Goal: Check status: Check status

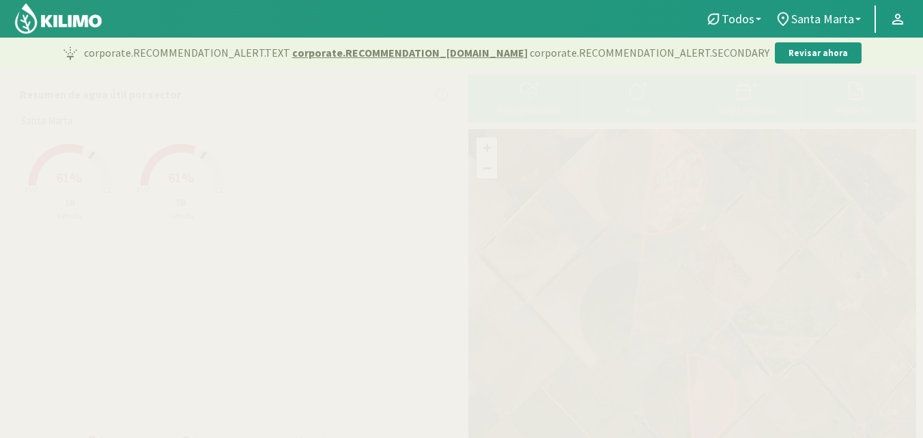
click at [75, 178] on span "61%" at bounding box center [68, 177] width 25 height 17
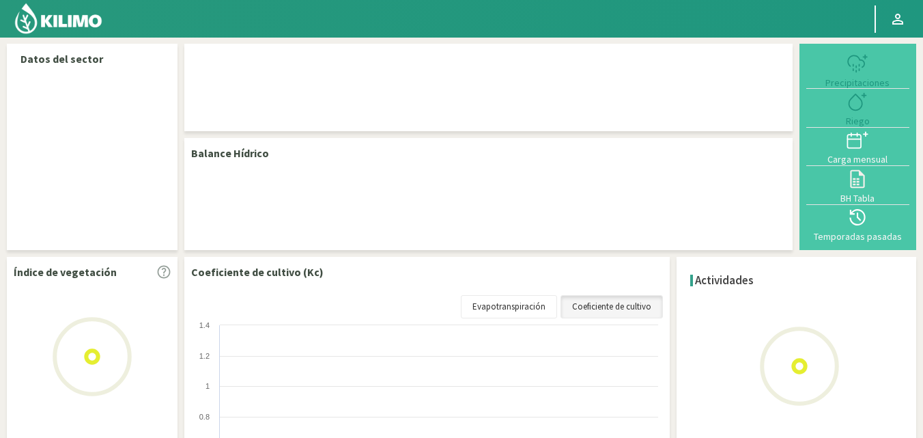
select select "1: Object"
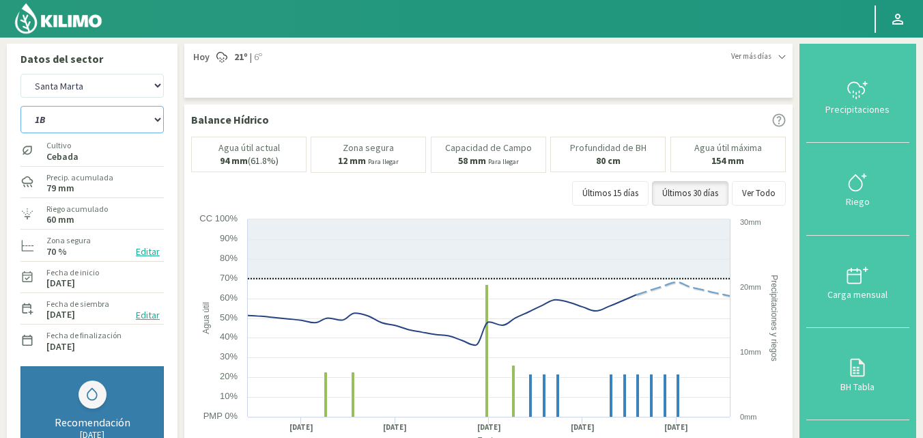
click at [119, 118] on select "1B 5B" at bounding box center [91, 119] width 143 height 27
select select "1: Object"
click at [20, 106] on select "1B 5B" at bounding box center [91, 119] width 143 height 27
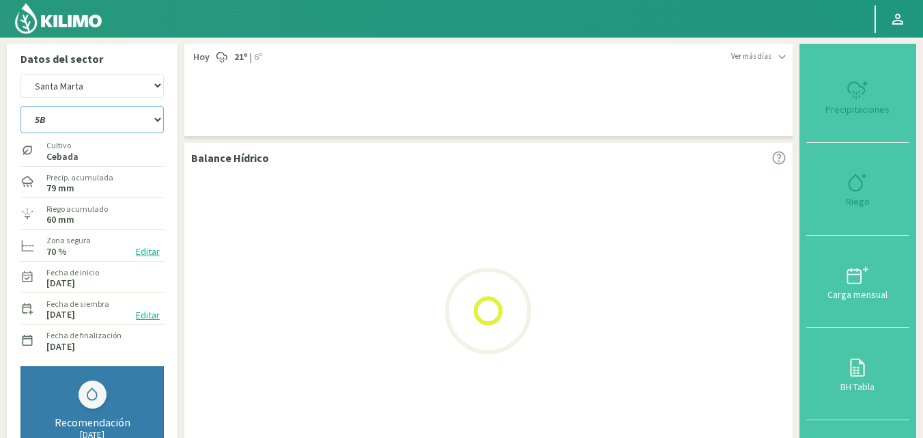
select select "3: Object"
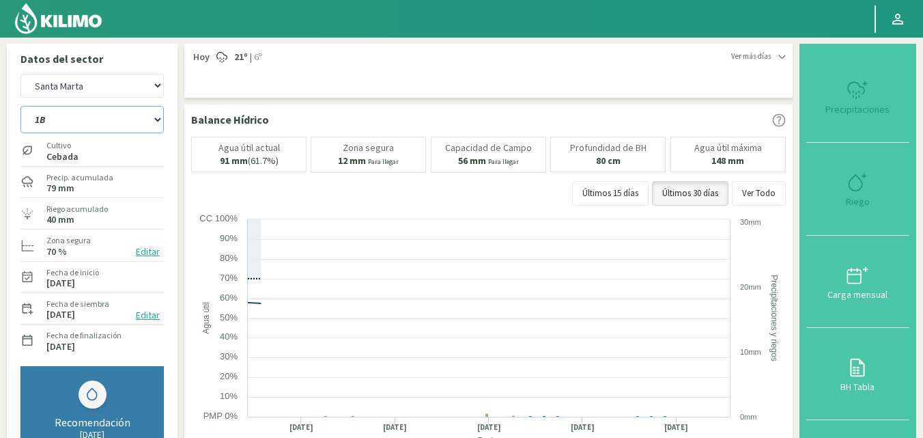
select select "3: Object"
